Goal: Go to known website: Access a specific website the user already knows

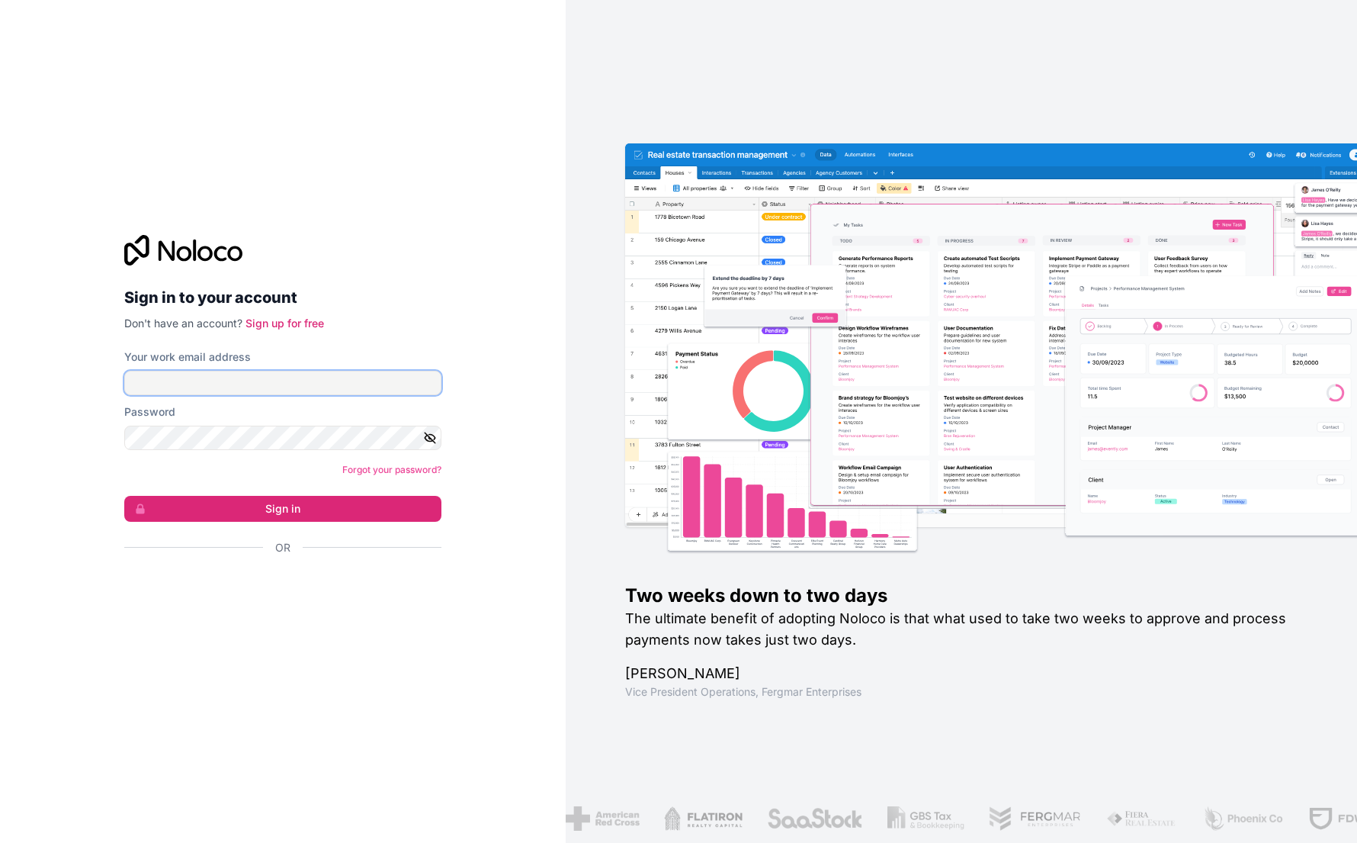
click at [285, 375] on input "Your work email address" at bounding box center [282, 383] width 317 height 24
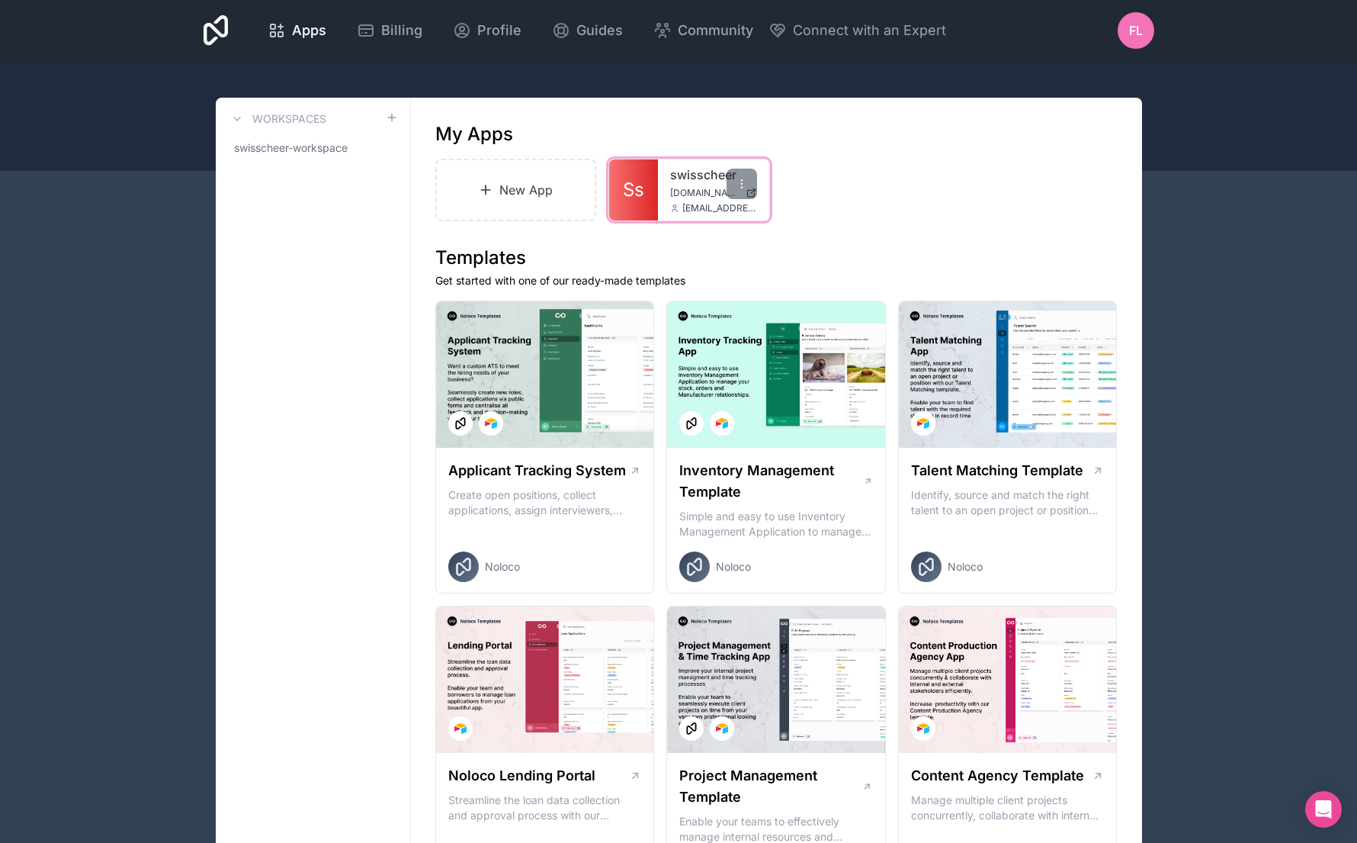
click at [667, 185] on div "swisscheer [DOMAIN_NAME] [EMAIL_ADDRESS][DOMAIN_NAME]" at bounding box center [713, 189] width 111 height 61
click at [659, 190] on div "swisscheer [DOMAIN_NAME] [EMAIL_ADDRESS][DOMAIN_NAME]" at bounding box center [713, 189] width 111 height 61
click at [745, 183] on icon at bounding box center [742, 184] width 12 height 12
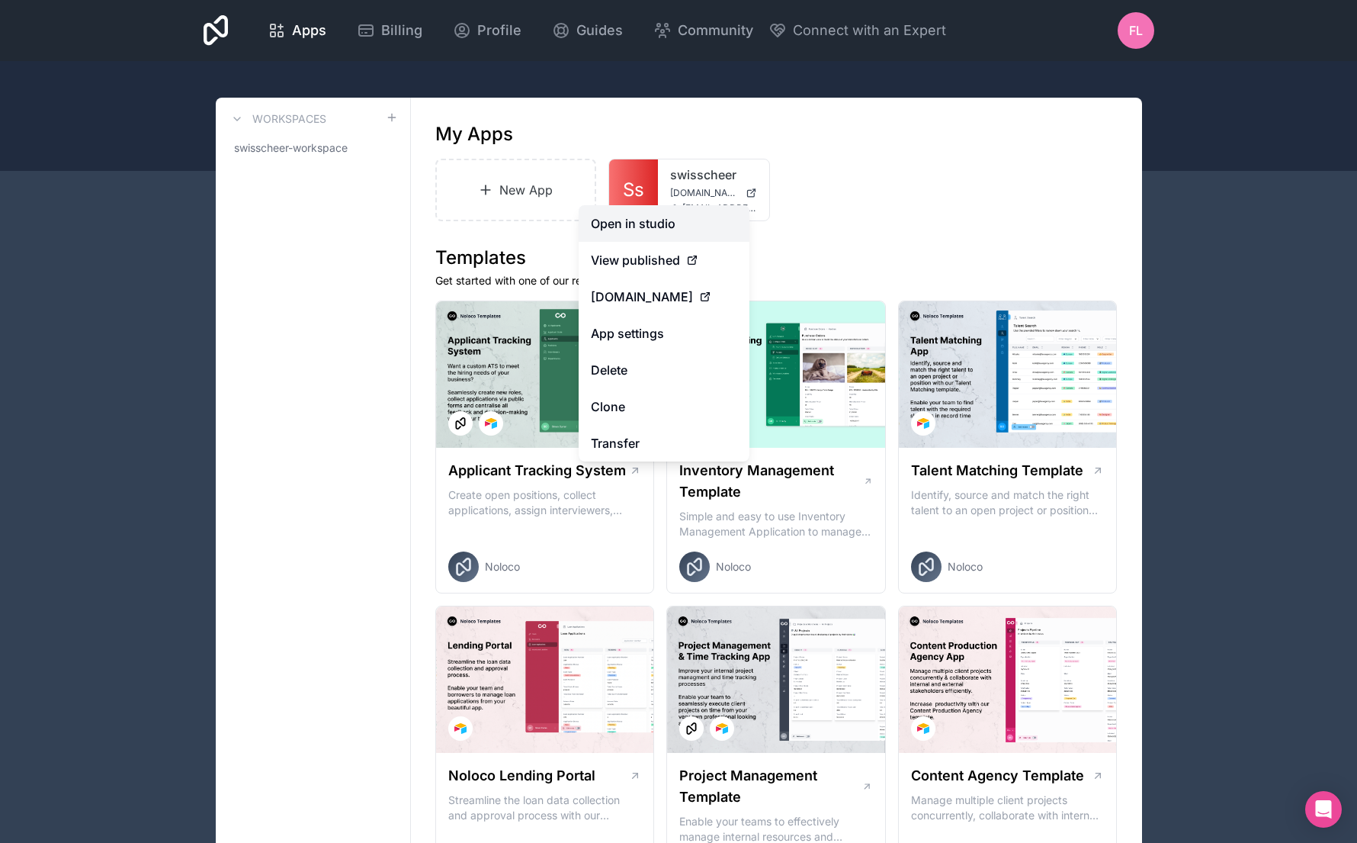
click at [684, 218] on link "Open in studio" at bounding box center [664, 223] width 171 height 37
